Goal: Task Accomplishment & Management: Use online tool/utility

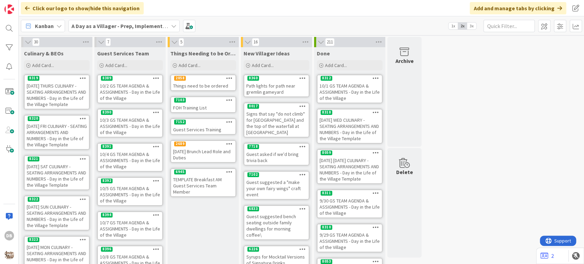
click at [136, 92] on div "10/2 GS TEAM AGENDA & ASSIGNMENTS - Day in the Life of the Village" at bounding box center [130, 91] width 64 height 21
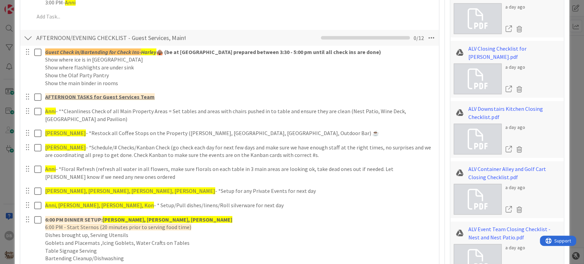
scroll to position [1065, 0]
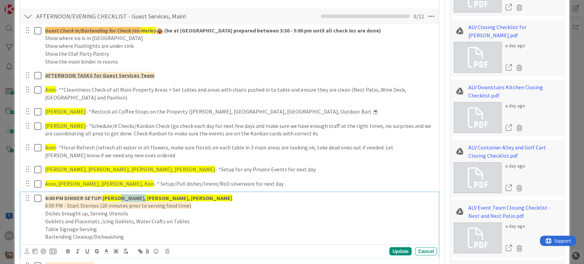
drag, startPoint x: 136, startPoint y: 191, endPoint x: 117, endPoint y: 191, distance: 18.8
click at [117, 195] on strong "[PERSON_NAME], [PERSON_NAME], [PERSON_NAME]" at bounding box center [168, 198] width 130 height 7
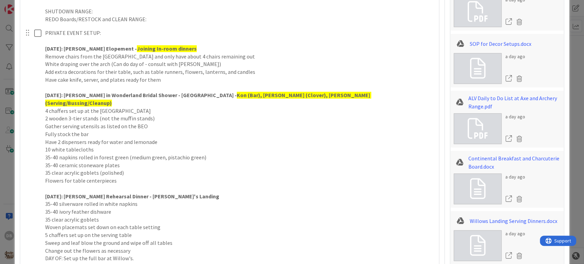
scroll to position [570, 0]
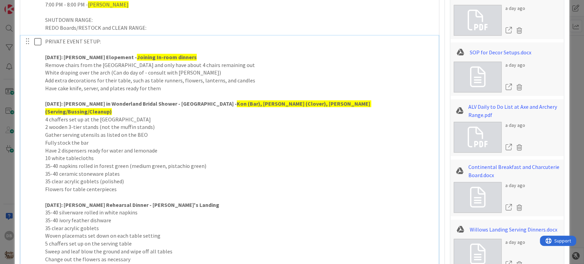
click at [219, 104] on strong "Kon (Bar), [PERSON_NAME] (Clover), [PERSON_NAME] (Serving/Bussing/Cleanup)" at bounding box center [208, 107] width 326 height 15
click at [282, 65] on p "Remove chairs from the [GEOGRAPHIC_DATA] and only have about 4 chairs remaining…" at bounding box center [239, 65] width 389 height 8
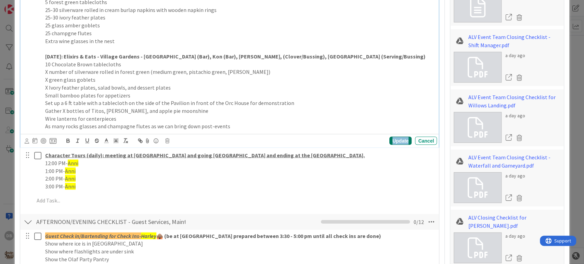
click at [391, 137] on div "Update" at bounding box center [401, 141] width 22 height 8
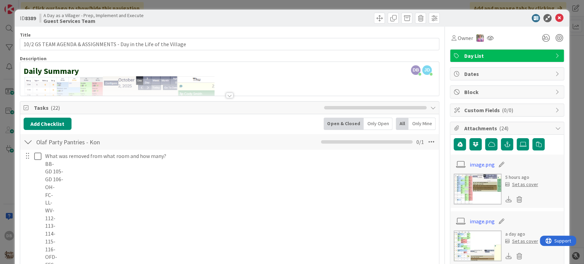
scroll to position [0, 0]
click at [26, 141] on div at bounding box center [28, 142] width 9 height 12
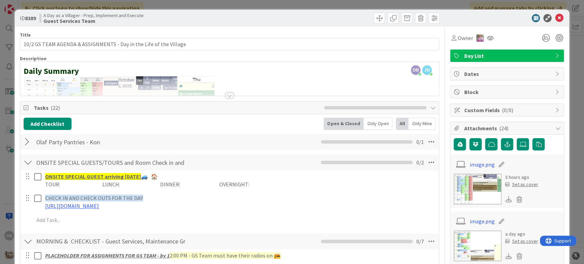
click at [25, 141] on div at bounding box center [28, 142] width 9 height 12
